Goal: Task Accomplishment & Management: Complete application form

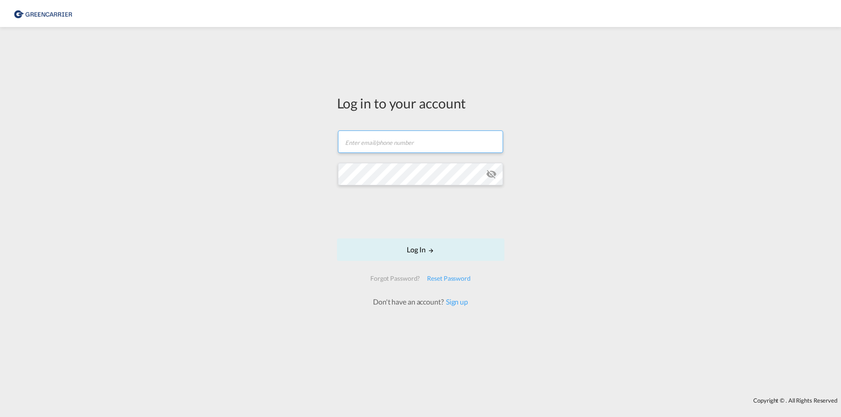
click at [392, 140] on input "text" at bounding box center [420, 142] width 165 height 23
type input "[PERSON_NAME][EMAIL_ADDRESS][DOMAIN_NAME]"
click at [412, 251] on button "Log In" at bounding box center [420, 250] width 167 height 23
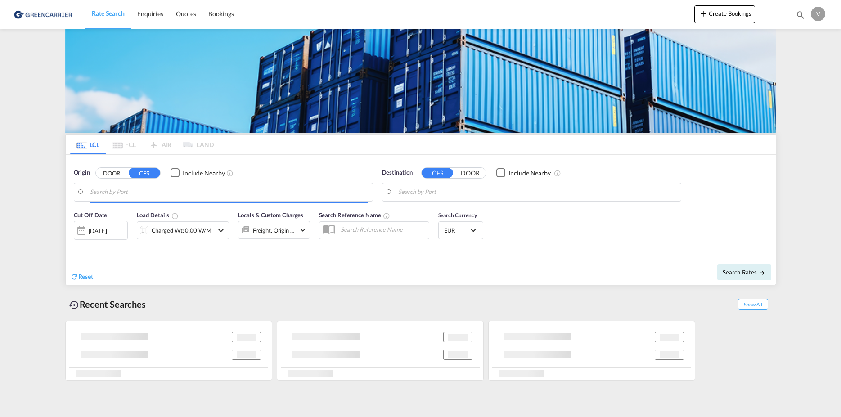
type input "[GEOGRAPHIC_DATA], [GEOGRAPHIC_DATA]"
type input "Fremantle, AUFRE"
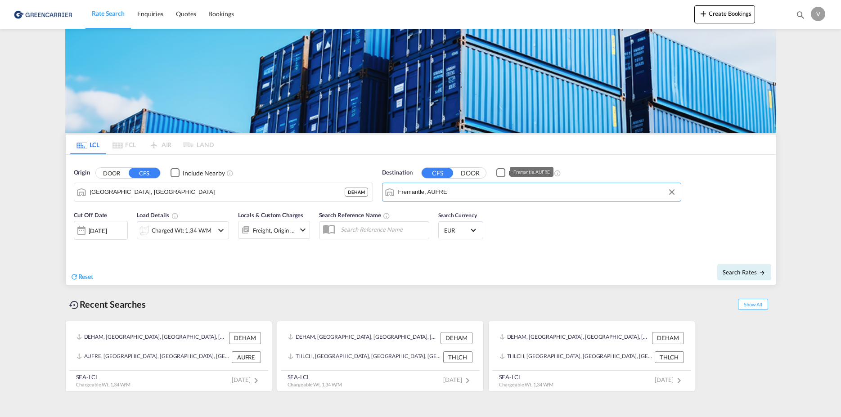
drag, startPoint x: 519, startPoint y: 185, endPoint x: 291, endPoint y: 182, distance: 227.8
click at [398, 185] on input "Fremantle, AUFRE" at bounding box center [537, 192] width 278 height 14
drag, startPoint x: 485, startPoint y: 186, endPoint x: 466, endPoint y: 186, distance: 18.9
click at [466, 186] on input "Fremantle, AUFRE" at bounding box center [537, 192] width 278 height 14
click at [710, 16] on button "Create Bookings" at bounding box center [725, 14] width 61 height 18
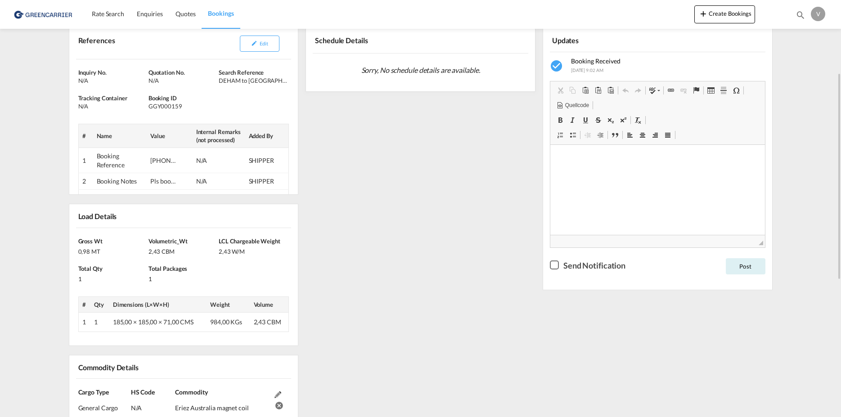
scroll to position [101, 0]
